Goal: Ask a question

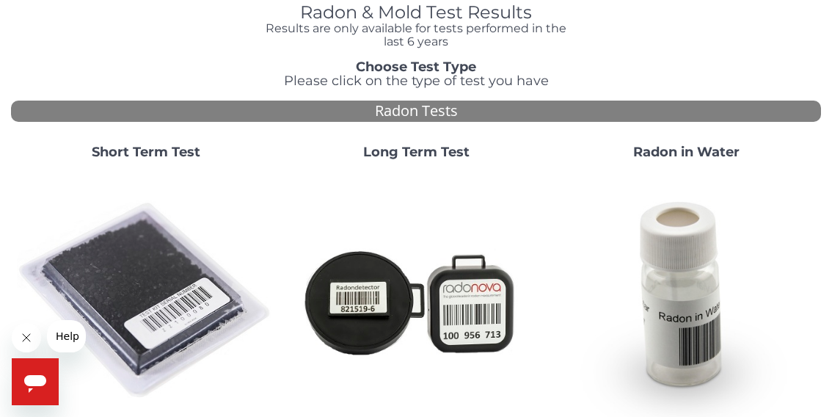
scroll to position [147, 0]
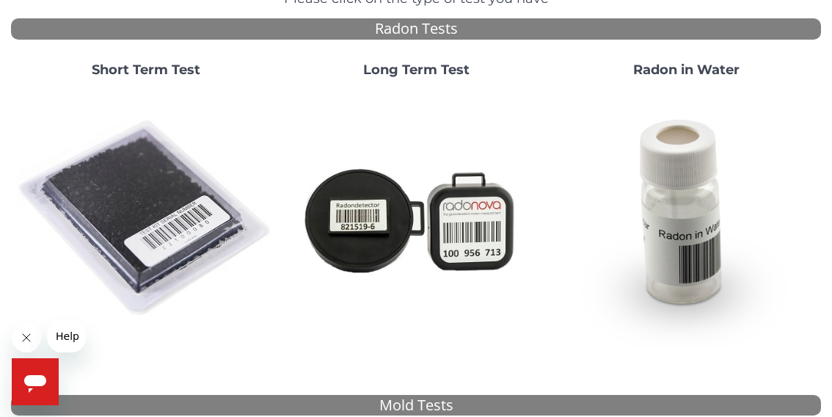
click at [28, 384] on icon "Open messaging window" at bounding box center [35, 384] width 22 height 18
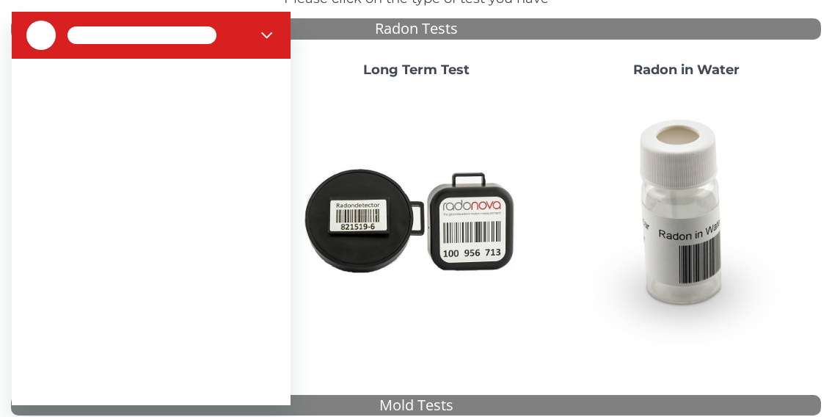
scroll to position [0, 0]
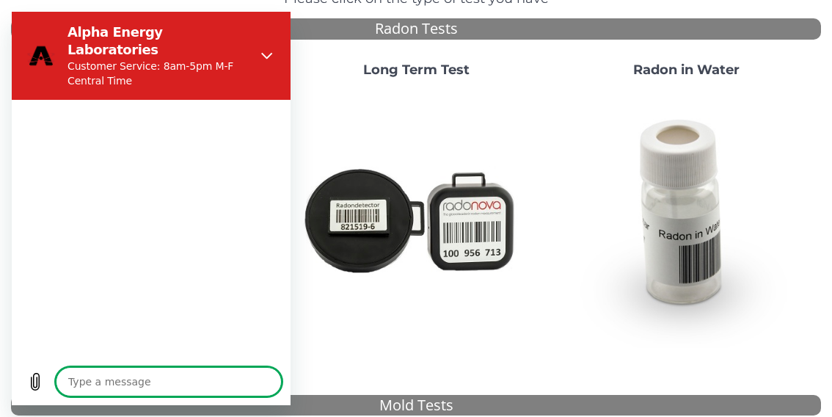
click at [94, 372] on textarea at bounding box center [169, 381] width 226 height 29
type textarea "x"
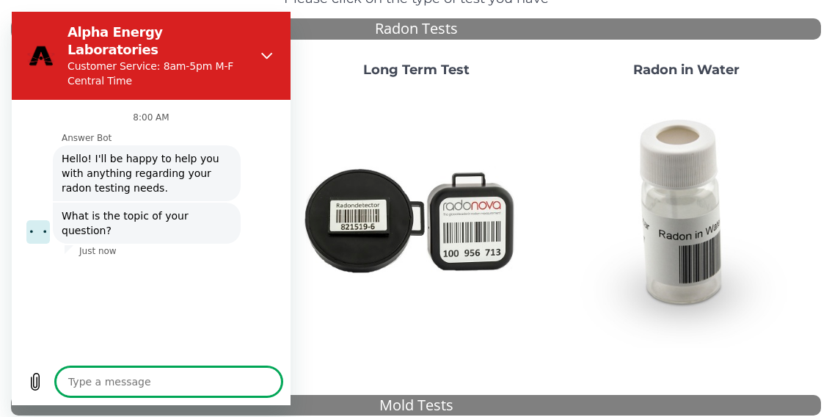
type textarea "H"
type textarea "x"
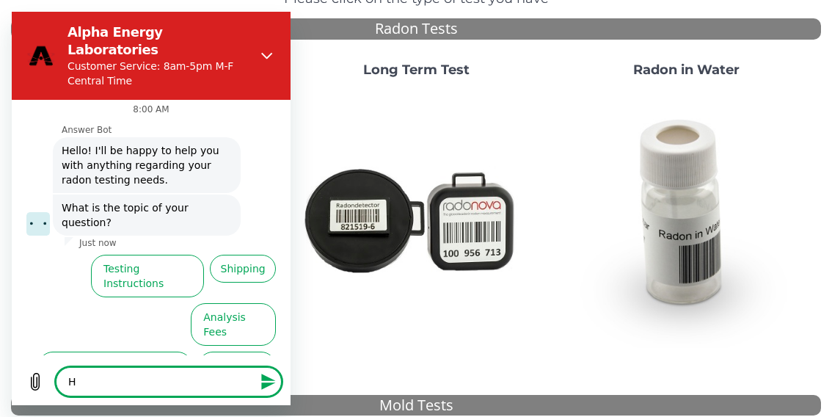
type textarea "Ho"
type textarea "x"
type textarea "How"
type textarea "x"
type textarea "How"
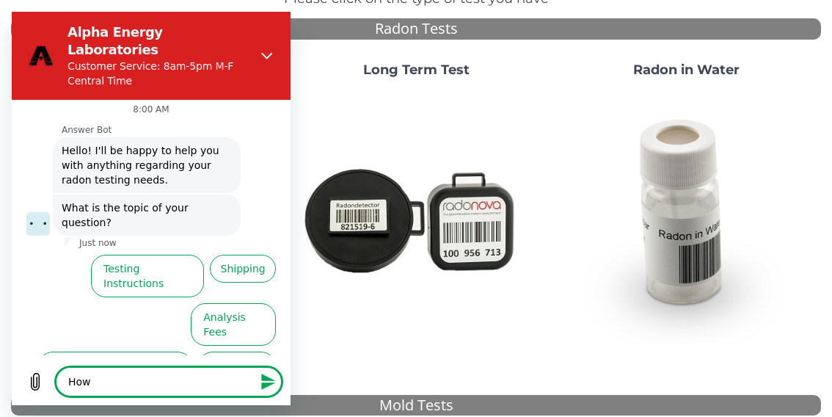
type textarea "x"
type textarea "How l"
type textarea "x"
type textarea "How lo"
type textarea "x"
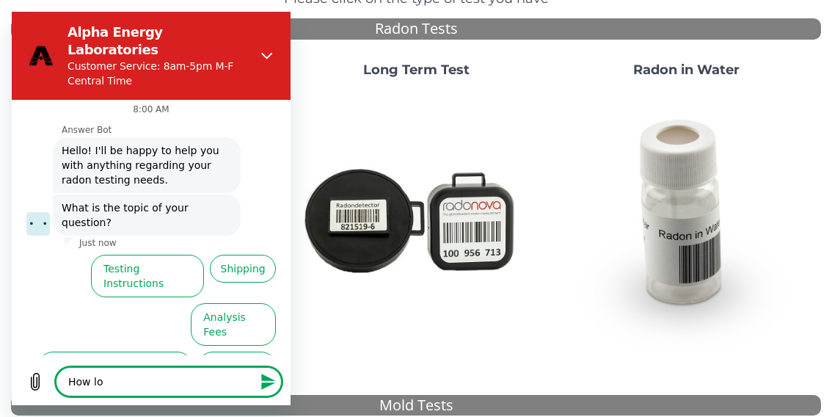
type textarea "How [PERSON_NAME]"
type textarea "x"
type textarea "How lonf"
type textarea "x"
type textarea "How [PERSON_NAME]"
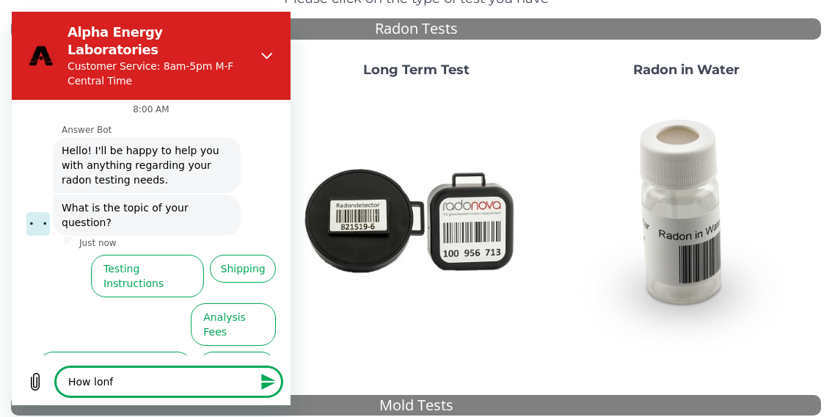
type textarea "x"
type textarea "How long"
type textarea "x"
type textarea "How long"
type textarea "x"
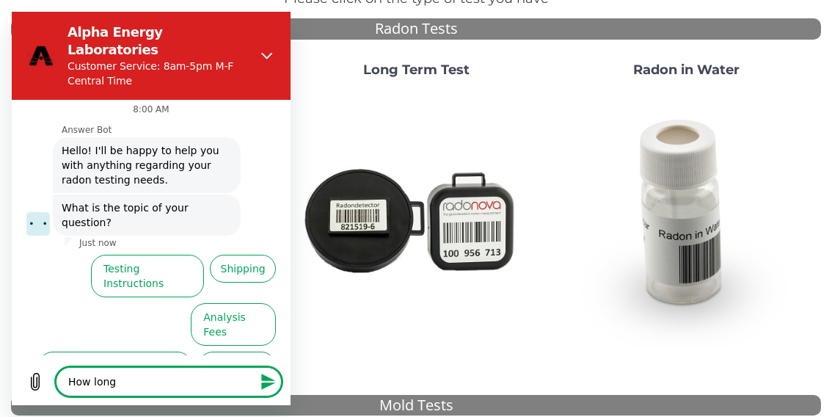
type textarea "How long w"
type textarea "x"
type textarea "How long wi"
type textarea "x"
type textarea "How long wil"
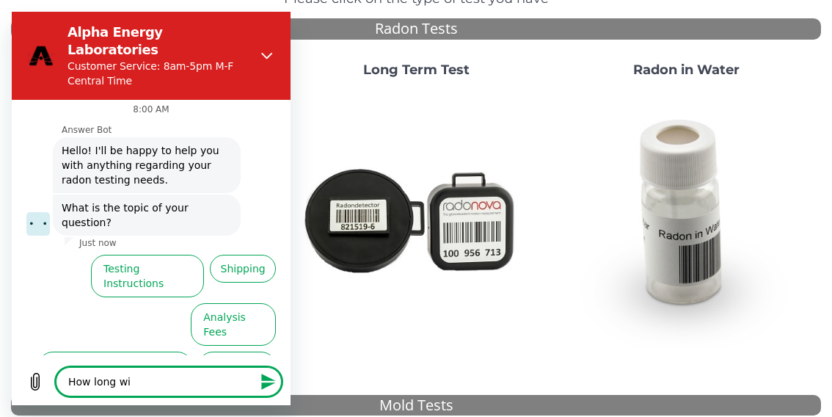
type textarea "x"
type textarea "How long will"
type textarea "x"
type textarea "How long will"
type textarea "x"
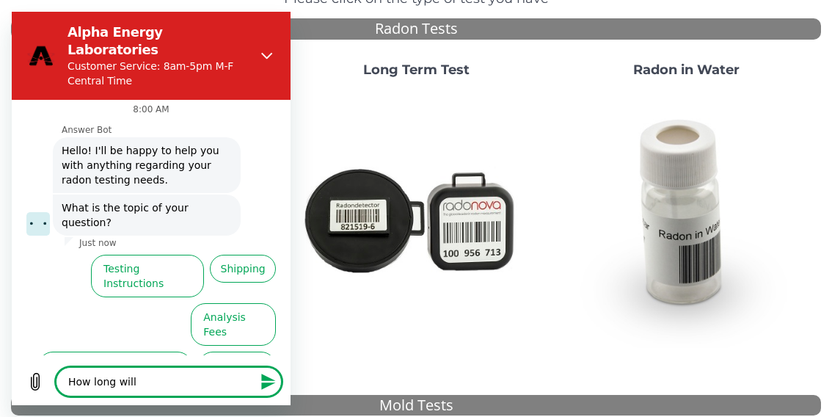
type textarea "How long will t"
type textarea "x"
type textarea "How long will th"
type textarea "x"
type textarea "How long will the"
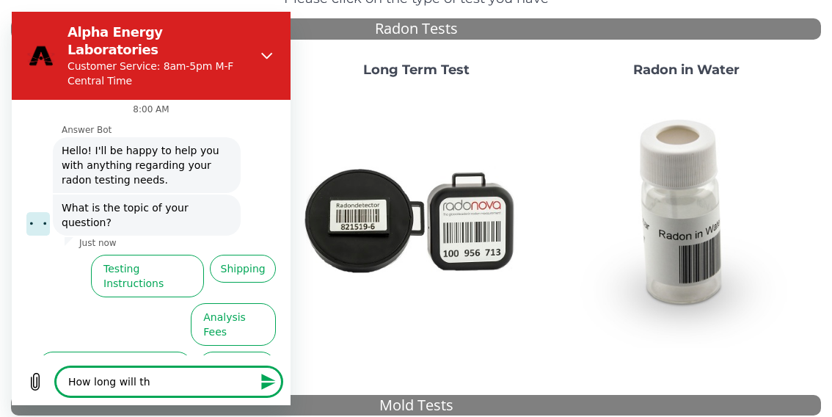
type textarea "x"
type textarea "How long will the"
type textarea "x"
type textarea "How long will the s"
type textarea "x"
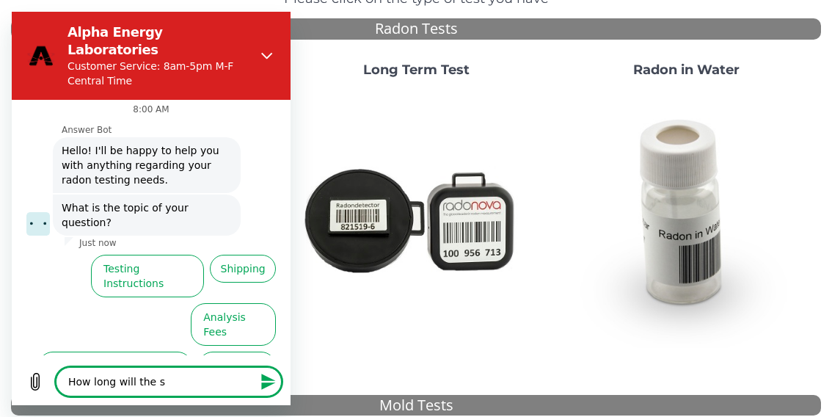
type textarea "How long will the sh"
type textarea "x"
type textarea "How long will the sho"
type textarea "x"
type textarea "How long will the shor"
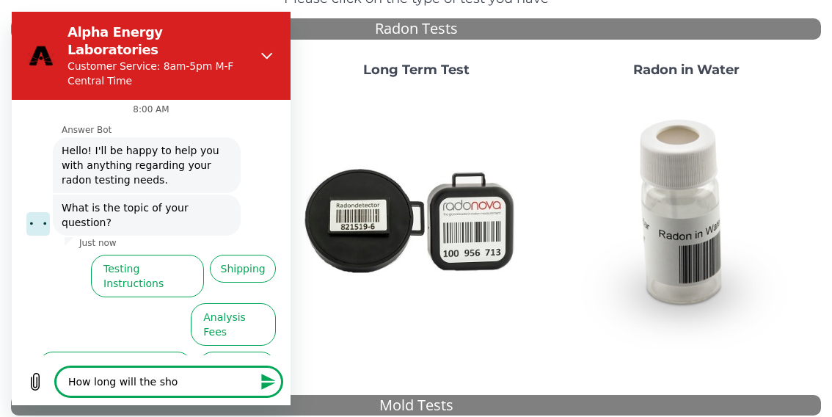
type textarea "x"
type textarea "How long will the short"
type textarea "x"
type textarea "How long will the short"
type textarea "x"
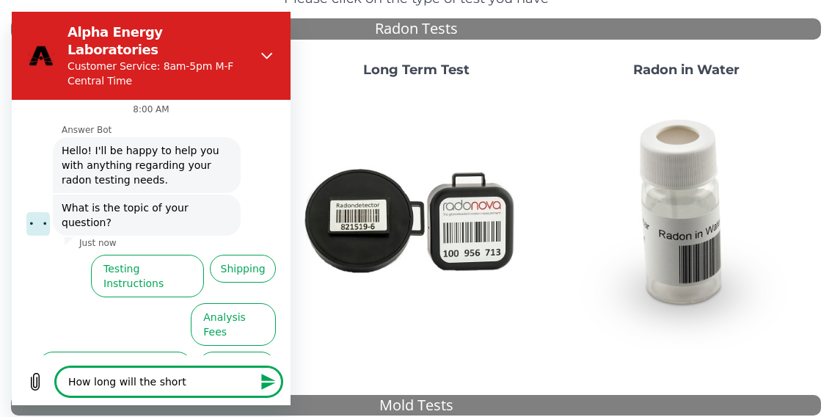
type textarea "How long will the short t"
type textarea "x"
type textarea "How long will the short te"
type textarea "x"
type textarea "How long will the short ter"
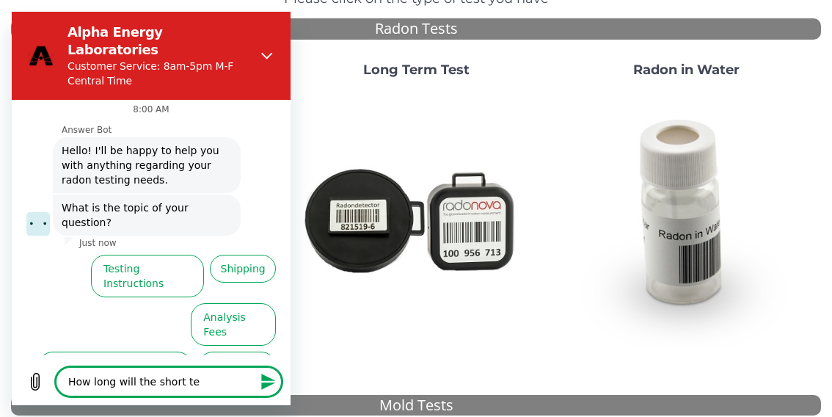
type textarea "x"
type textarea "How long will the short term"
type textarea "x"
type textarea "How long will the short term"
type textarea "x"
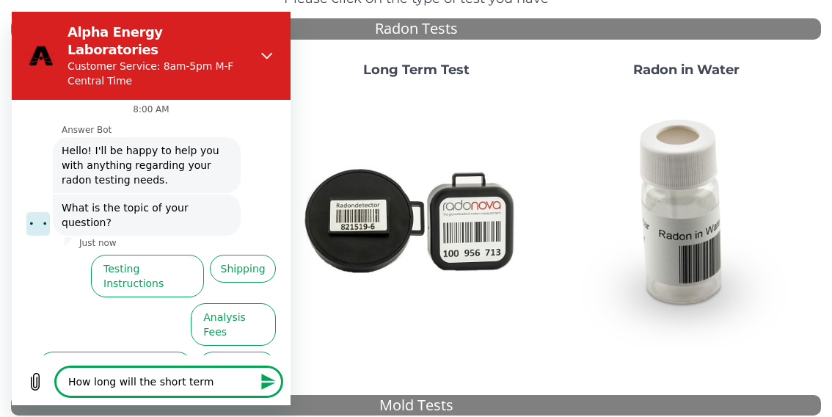
type textarea "How long will the short term t"
type textarea "x"
type textarea "How long will the short term te"
type textarea "x"
type textarea "How long will the short term tes"
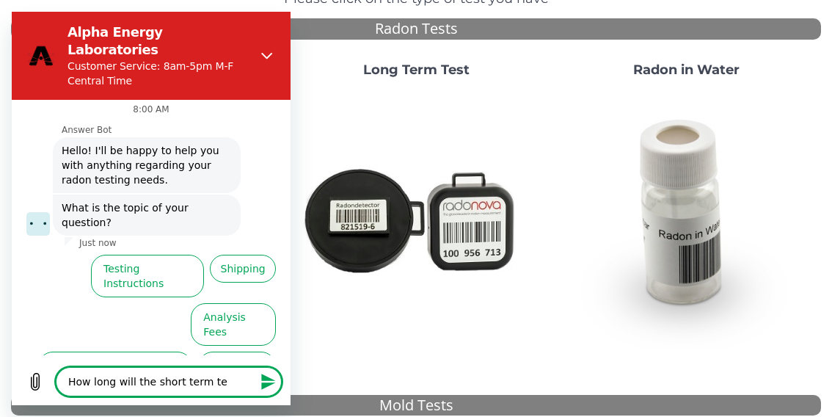
type textarea "x"
type textarea "How long will the short term test"
type textarea "x"
type textarea "How long will the short term test"
type textarea "x"
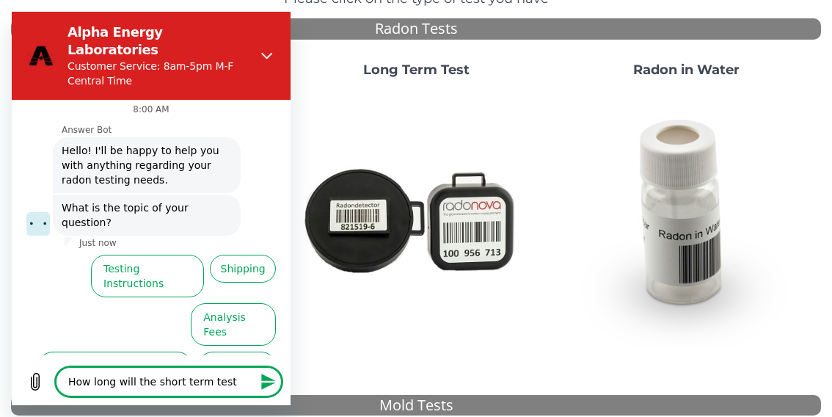
type textarea "How long will the short term test l"
type textarea "x"
type textarea "How long will the short term test la"
type textarea "x"
type textarea "How long will the short term test las"
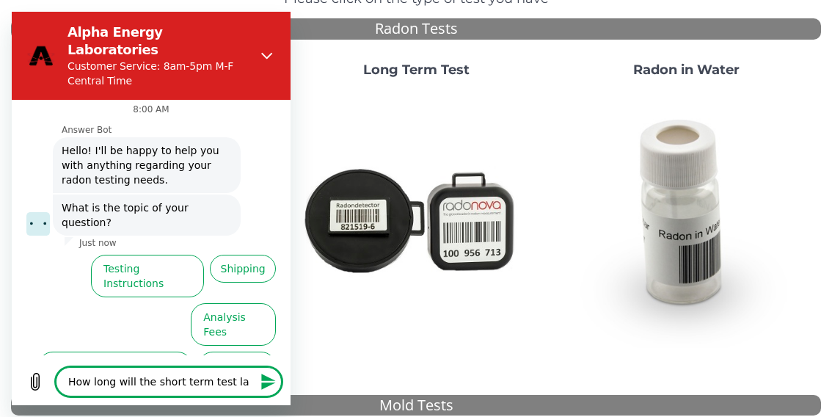
type textarea "x"
type textarea "How long will the short term test last"
type textarea "x"
type textarea "How long will the short term test last?"
type textarea "x"
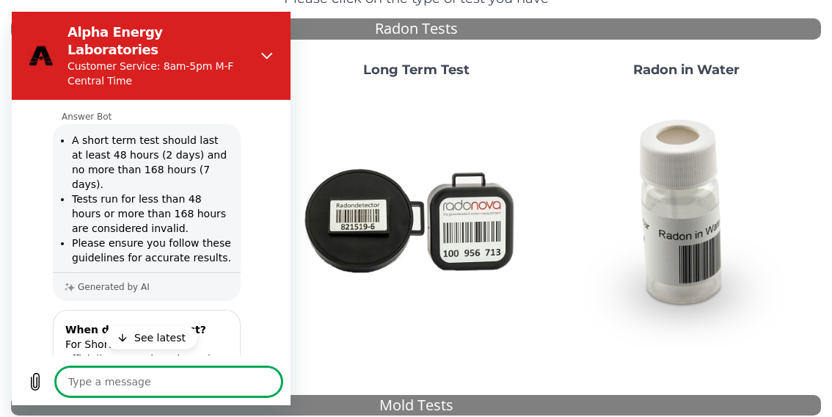
scroll to position [224, 0]
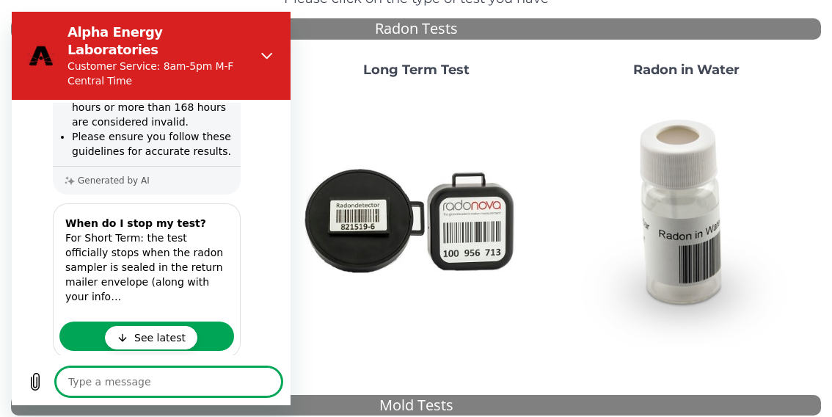
type textarea "x"
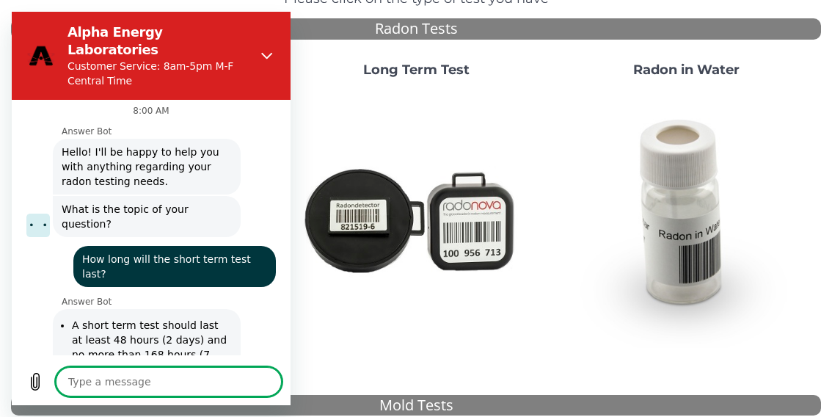
scroll to position [0, 0]
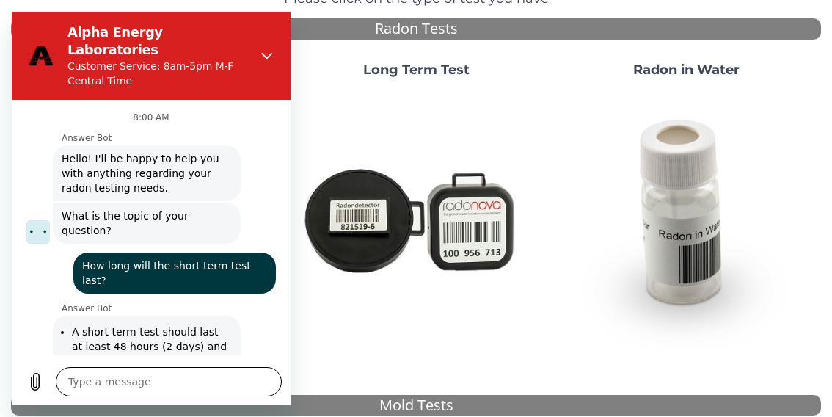
click at [169, 376] on textarea at bounding box center [169, 381] width 226 height 29
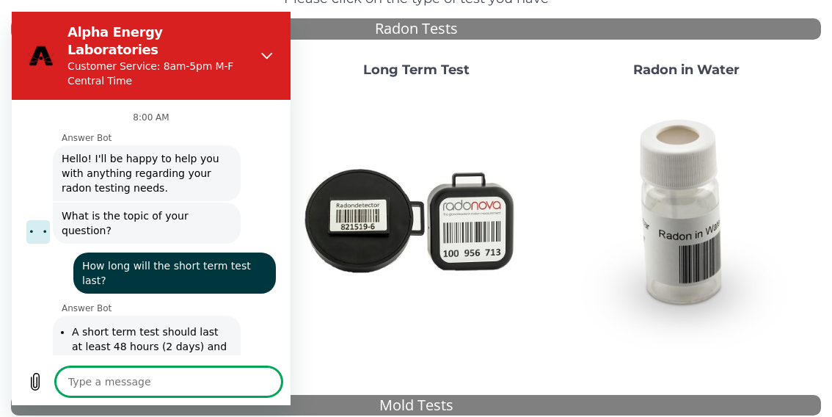
type textarea "A"
type textarea "x"
type textarea "Af"
type textarea "x"
type textarea "Aft"
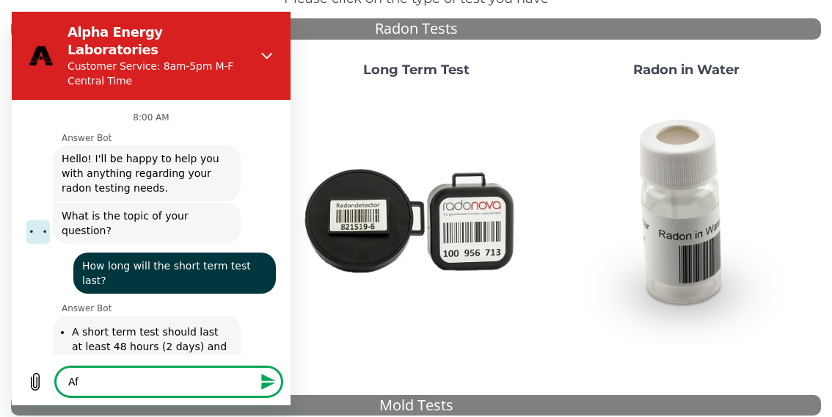
type textarea "x"
type textarea "Afte"
type textarea "x"
type textarea "After"
type textarea "x"
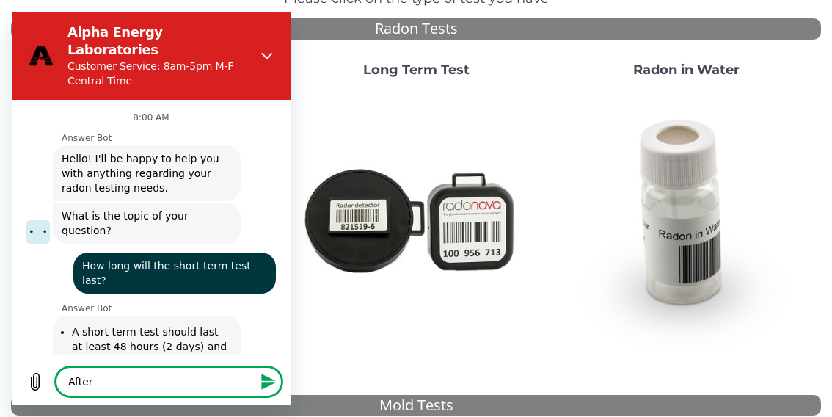
type textarea "After"
type textarea "x"
type textarea "After a"
type textarea "x"
type textarea "After a"
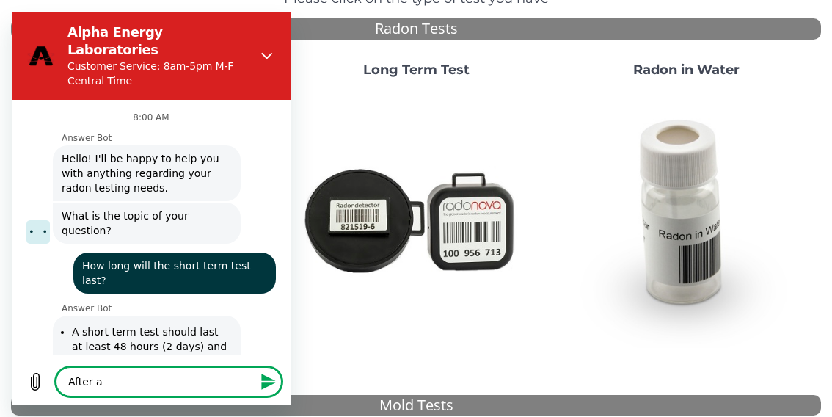
type textarea "x"
type textarea "After a s"
type textarea "x"
type textarea "After a sh"
type textarea "x"
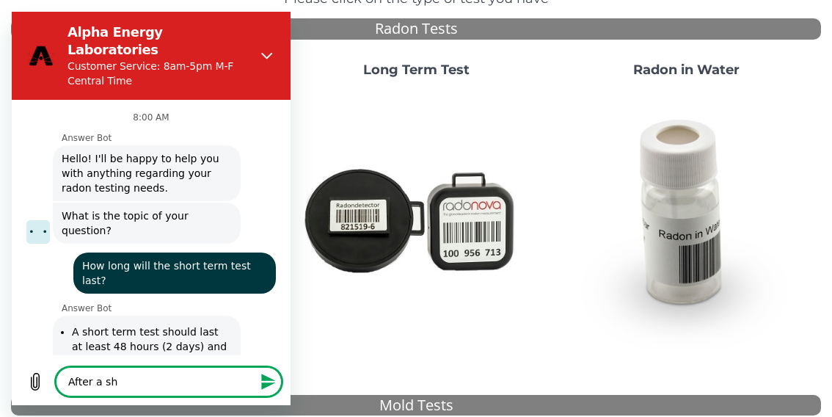
type textarea "After a sho"
type textarea "x"
type textarea "After a shor"
type textarea "x"
type textarea "After a short"
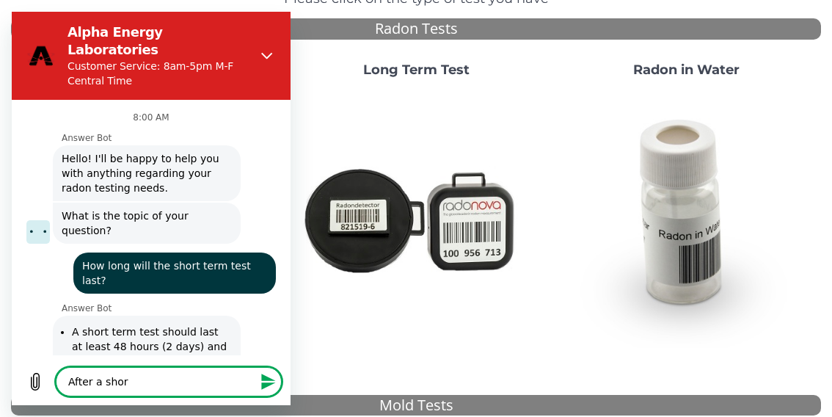
type textarea "x"
type textarea "After a short"
type textarea "x"
type textarea "After a short t"
type textarea "x"
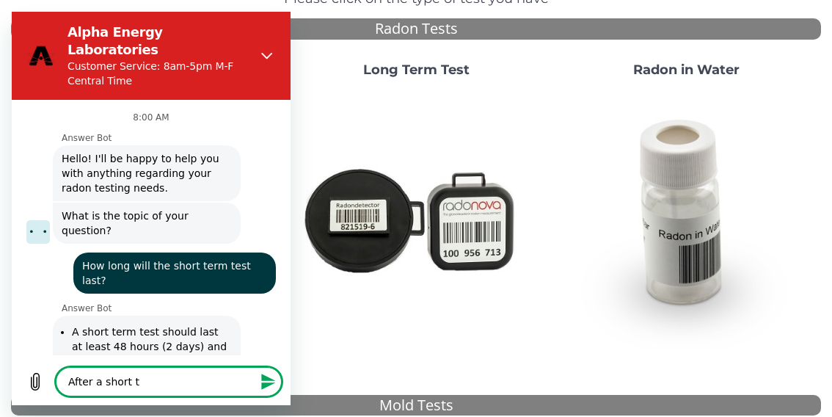
type textarea "After a short te"
type textarea "x"
type textarea "After a short ter"
type textarea "x"
type textarea "After a short term"
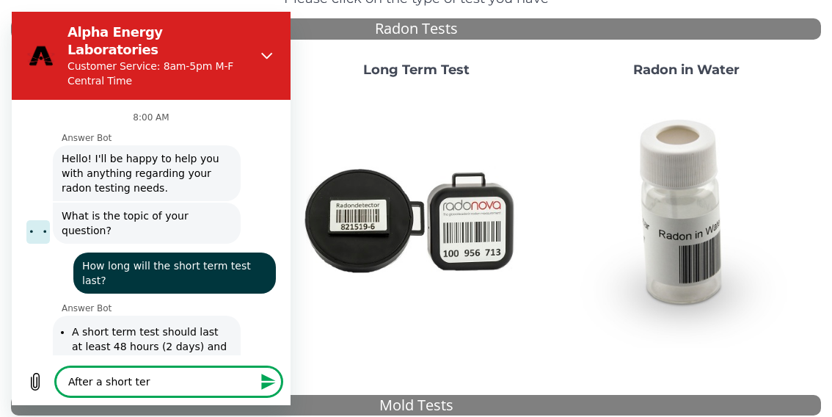
type textarea "x"
type textarea "After a short term"
type textarea "x"
type textarea "After a short term t"
type textarea "x"
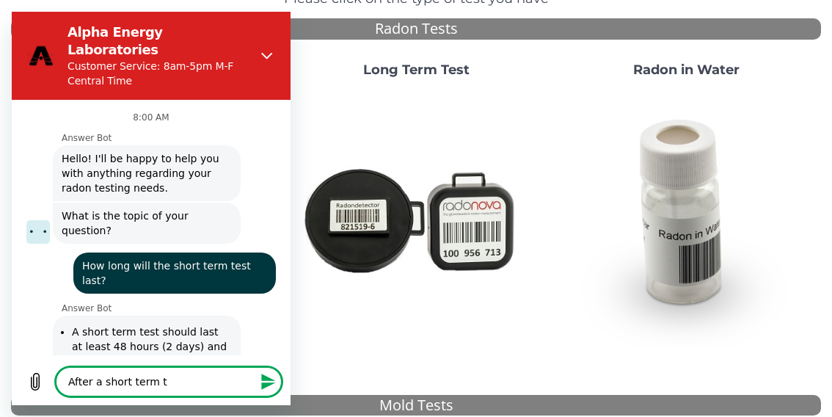
type textarea "After a short term te"
type textarea "x"
type textarea "After a short term tes"
type textarea "x"
type textarea "After a short term test"
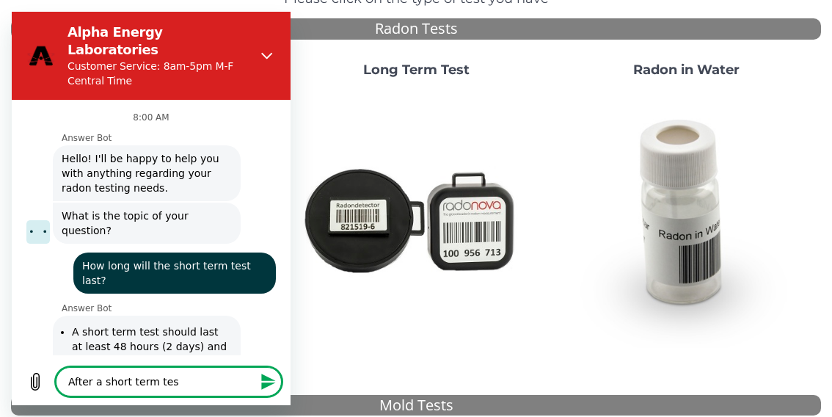
type textarea "x"
type textarea "After a short term test"
type textarea "x"
type textarea "After a short term test a"
type textarea "x"
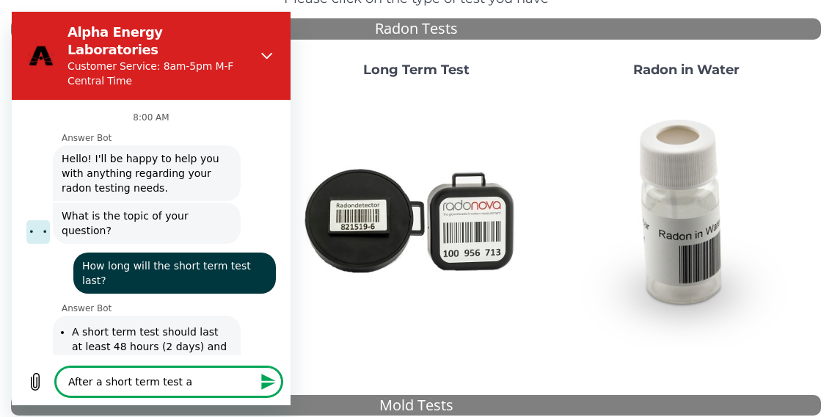
type textarea "After a short term test an"
type textarea "x"
type textarea "After a short term test and"
type textarea "x"
type textarea "After a short term test and"
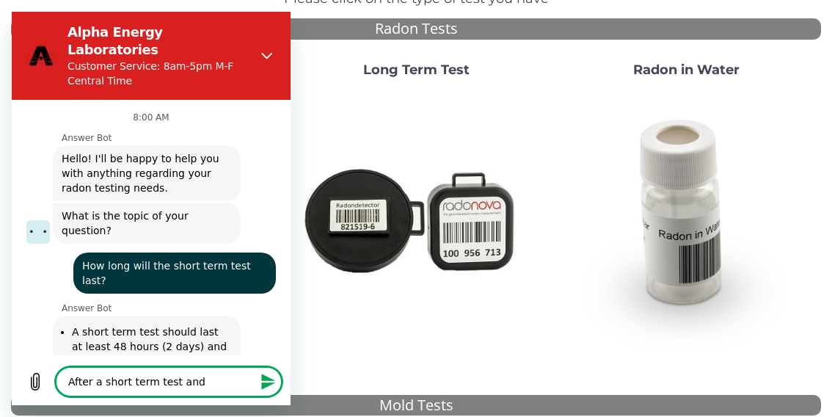
type textarea "x"
type textarea "After a short term test and r"
type textarea "x"
type textarea "After a short term test and re"
type textarea "x"
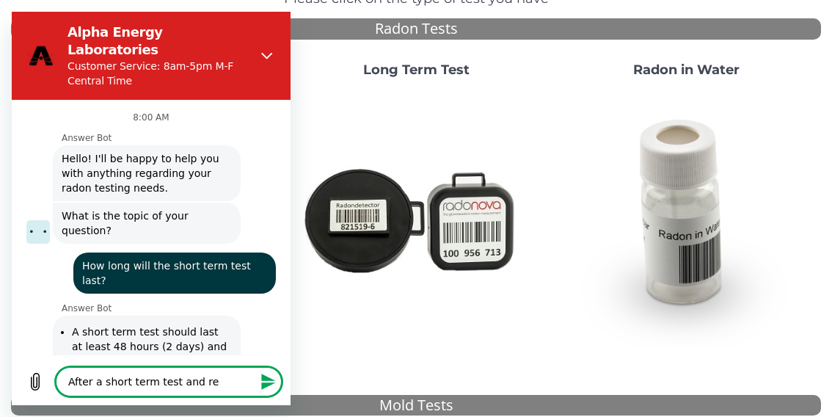
type textarea "After a short term test and res"
type textarea "x"
type textarea "After a short term test and resu"
type textarea "x"
type textarea "After a short term test and resul"
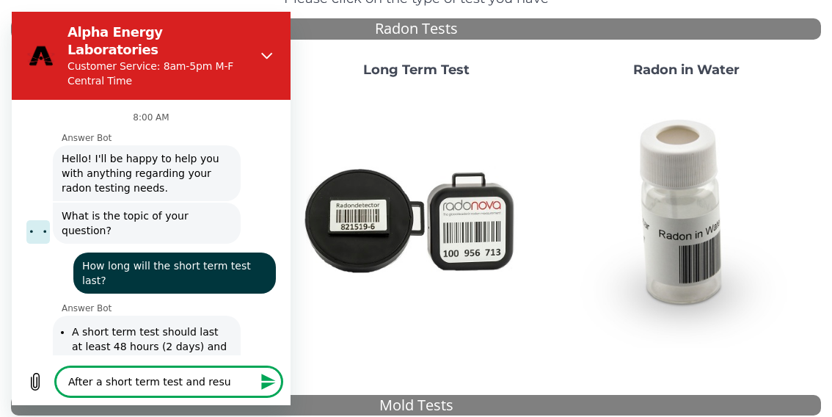
type textarea "x"
type textarea "After a short term test and result"
type textarea "x"
type textarea "After a short term test and result"
type textarea "x"
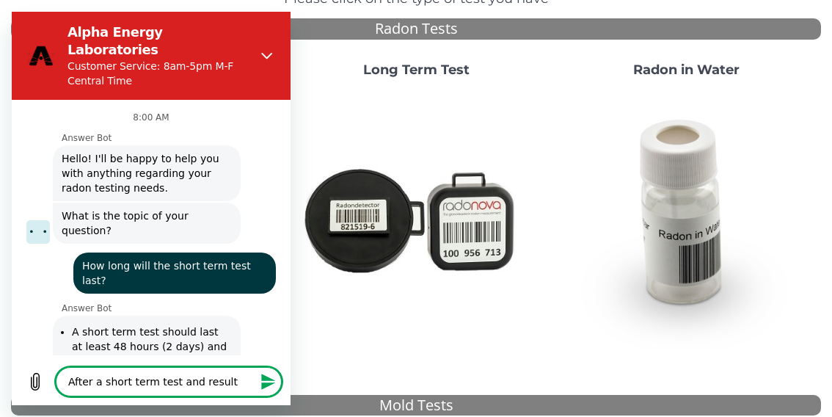
type textarea "After a short term test and result h"
type textarea "x"
type textarea "After a short term test and result ho"
type textarea "x"
type textarea "After a short term test and result how"
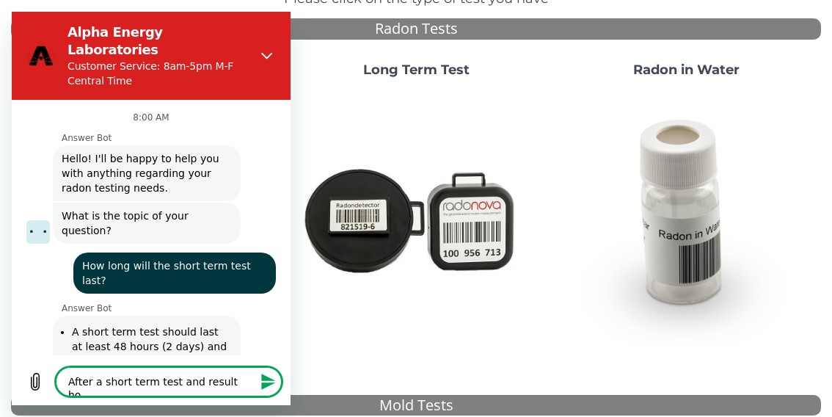
type textarea "x"
type textarea "After a short term test and result how"
type textarea "x"
type textarea "After a short term test and result how l"
type textarea "x"
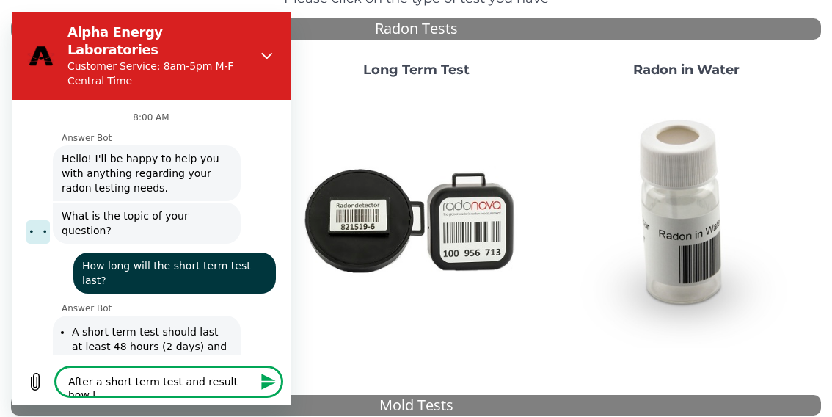
type textarea "After a short term test and result how lo"
type textarea "x"
type textarea "After a short term test and result how lon"
type textarea "x"
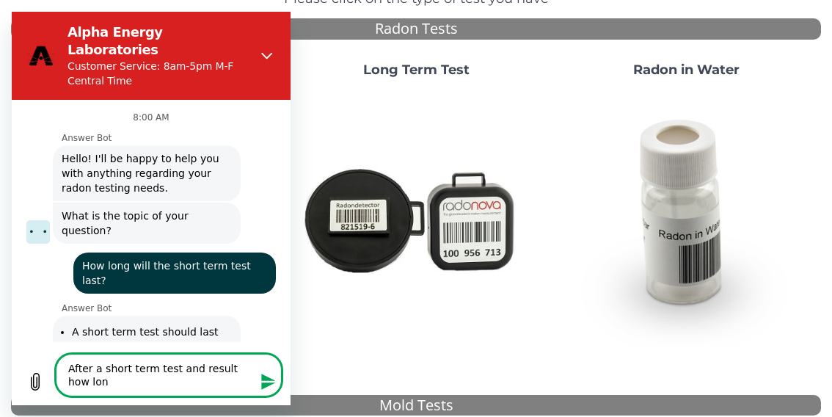
type textarea "After a short term test and result how long"
type textarea "x"
type textarea "After a short term test and result how long"
type textarea "x"
type textarea "After a short term test and result how long a"
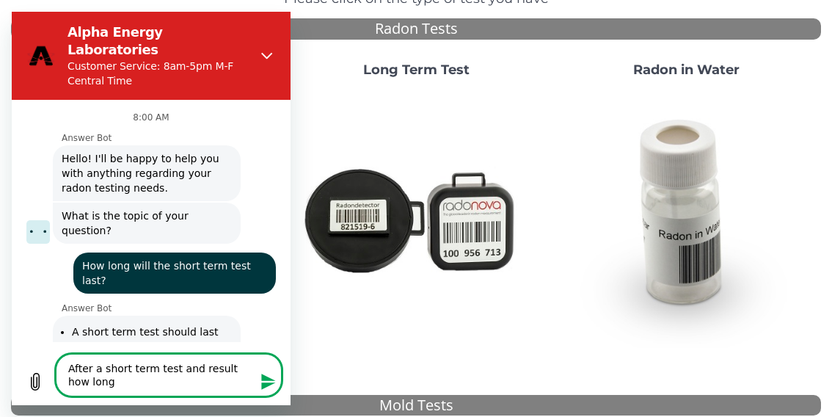
type textarea "x"
type textarea "After a short term test and result how long am"
type textarea "x"
type textarea "After a short term test and result how long am"
type textarea "x"
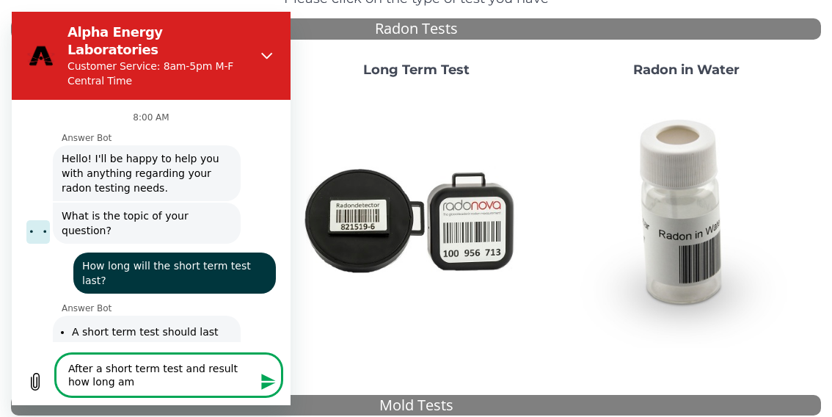
type textarea "After a short term test and result how long am I"
type textarea "x"
type textarea "After a short term test and result how long am I"
type textarea "x"
type textarea "After a short term test and result how long am I p"
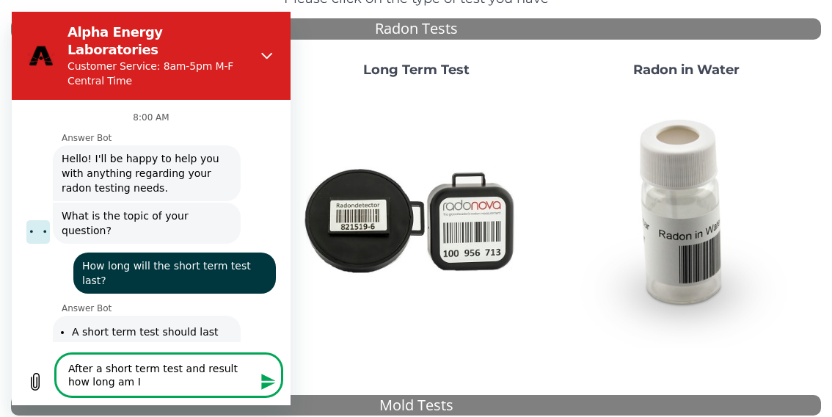
type textarea "x"
type textarea "After a short term test and result how long am I pr"
type textarea "x"
type textarea "After a short term test and result how long am I pro"
type textarea "x"
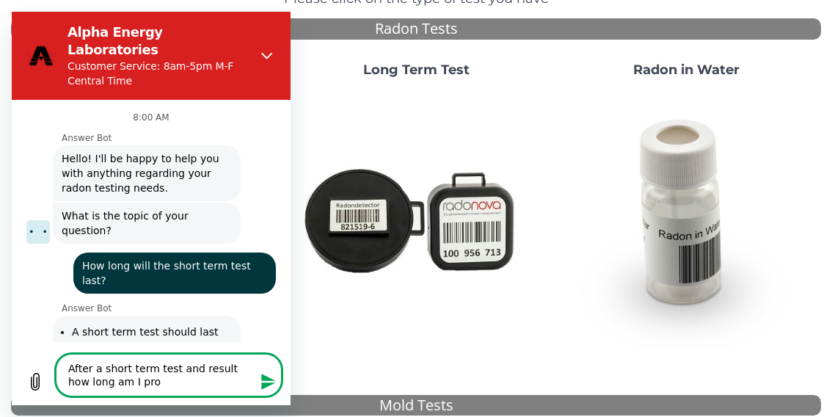
type textarea "After a short term test and result how long am I prot"
type textarea "x"
type textarea "After a short term test and result how long am I prote"
type textarea "x"
type textarea "After a short term test and result how long am I protec"
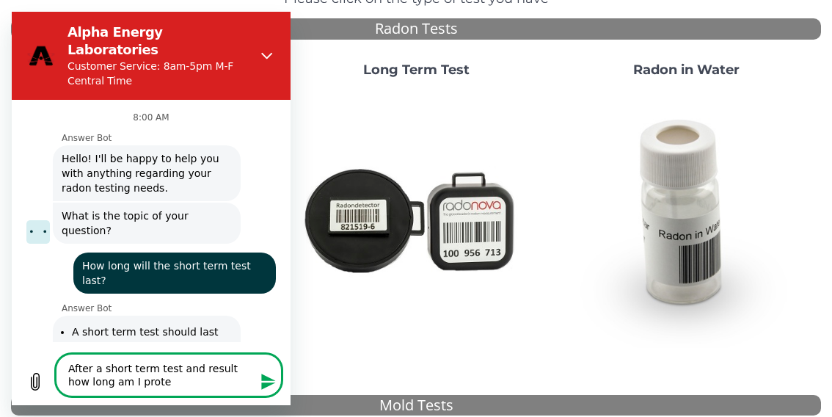
type textarea "x"
type textarea "After a short term test and result how long am I protect"
type textarea "x"
type textarea "After a short term test and result how long am I protecte"
type textarea "x"
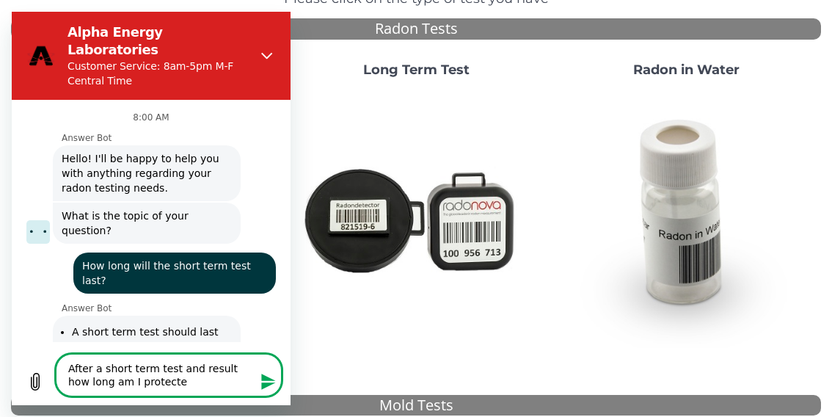
type textarea "After a short term test and result how long am I protected"
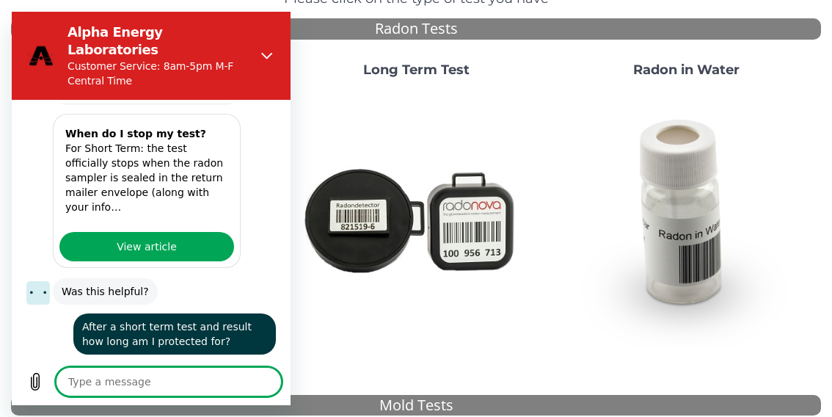
scroll to position [390, 0]
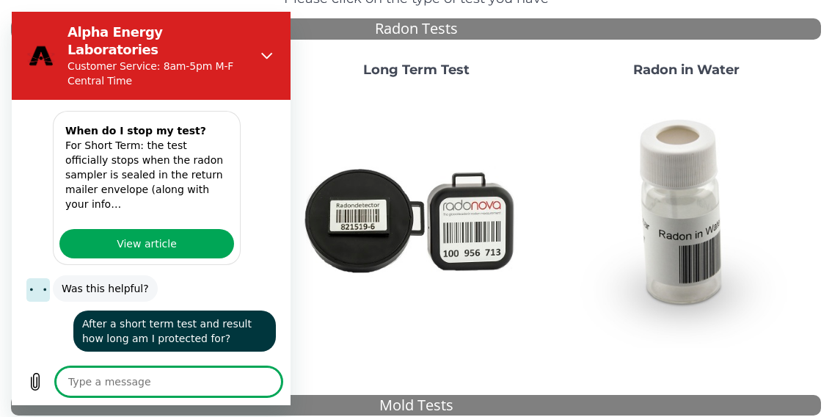
click at [116, 381] on textarea at bounding box center [169, 381] width 226 height 29
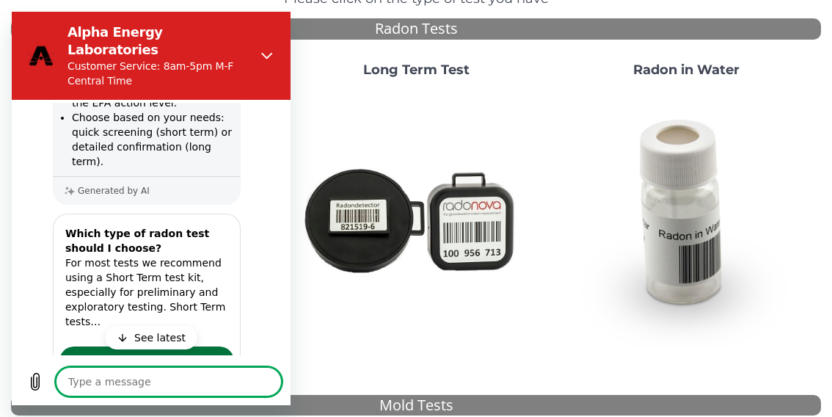
scroll to position [918, 0]
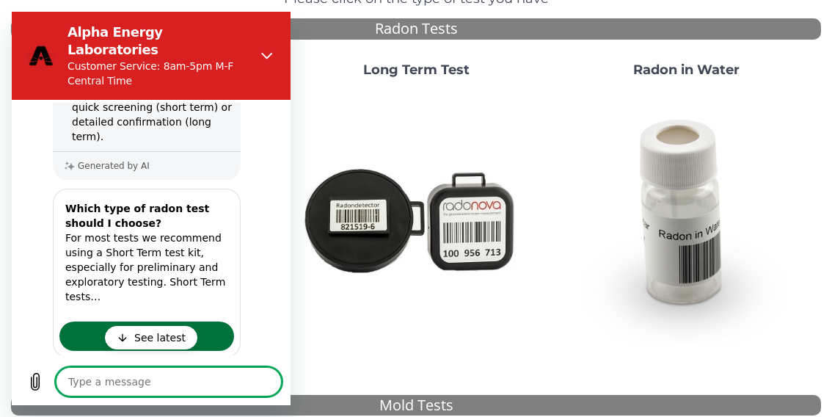
click at [142, 327] on span "View article" at bounding box center [147, 336] width 60 height 18
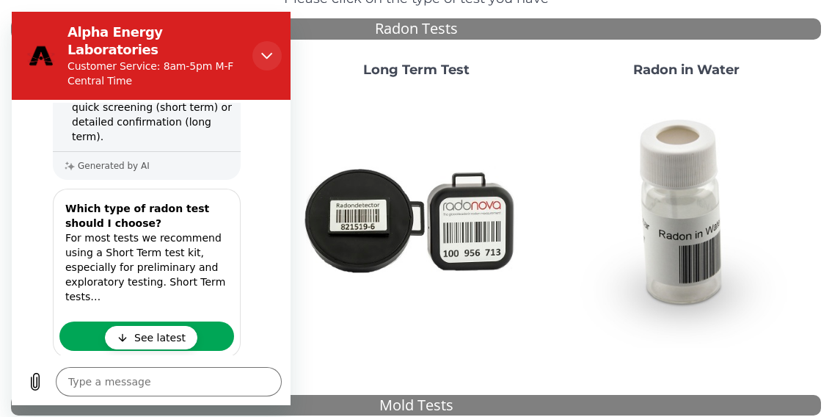
drag, startPoint x: 276, startPoint y: 47, endPoint x: 282, endPoint y: 56, distance: 11.6
click at [276, 47] on button "Close" at bounding box center [266, 55] width 29 height 29
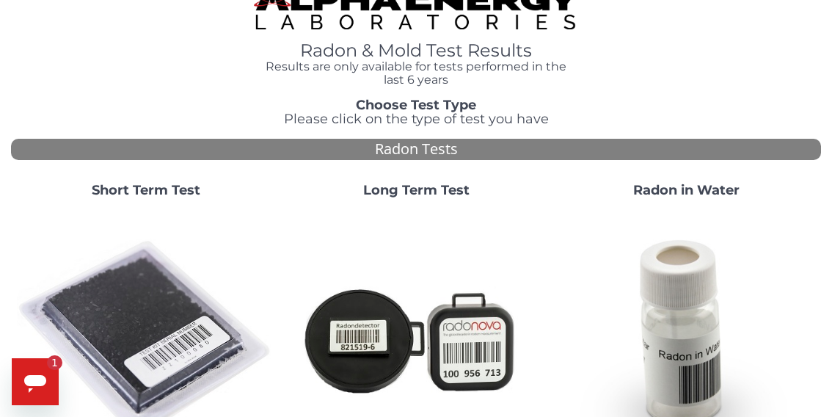
scroll to position [0, 0]
